Goal: Transaction & Acquisition: Purchase product/service

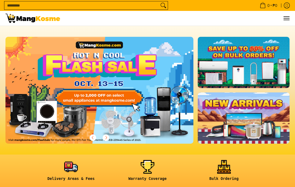
click at [71, 172] on link at bounding box center [71, 172] width 71 height 25
click at [69, 185] on link at bounding box center [71, 172] width 71 height 25
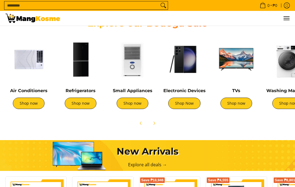
scroll to position [184, 0]
click at [23, 93] on link "Air Conditioners" at bounding box center [28, 90] width 37 height 5
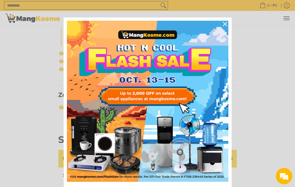
scroll to position [314, 0]
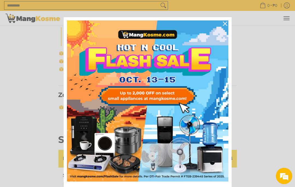
click at [223, 26] on icon "close icon" at bounding box center [225, 24] width 4 height 4
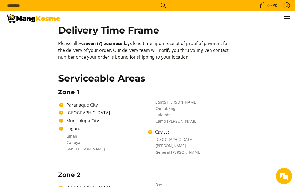
scroll to position [0, 0]
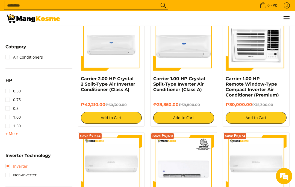
click at [9, 163] on link "Inverter" at bounding box center [16, 166] width 22 height 9
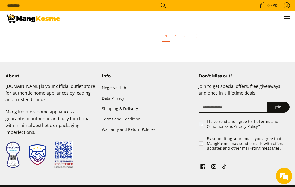
scroll to position [1096, 0]
